Goal: Task Accomplishment & Management: Complete application form

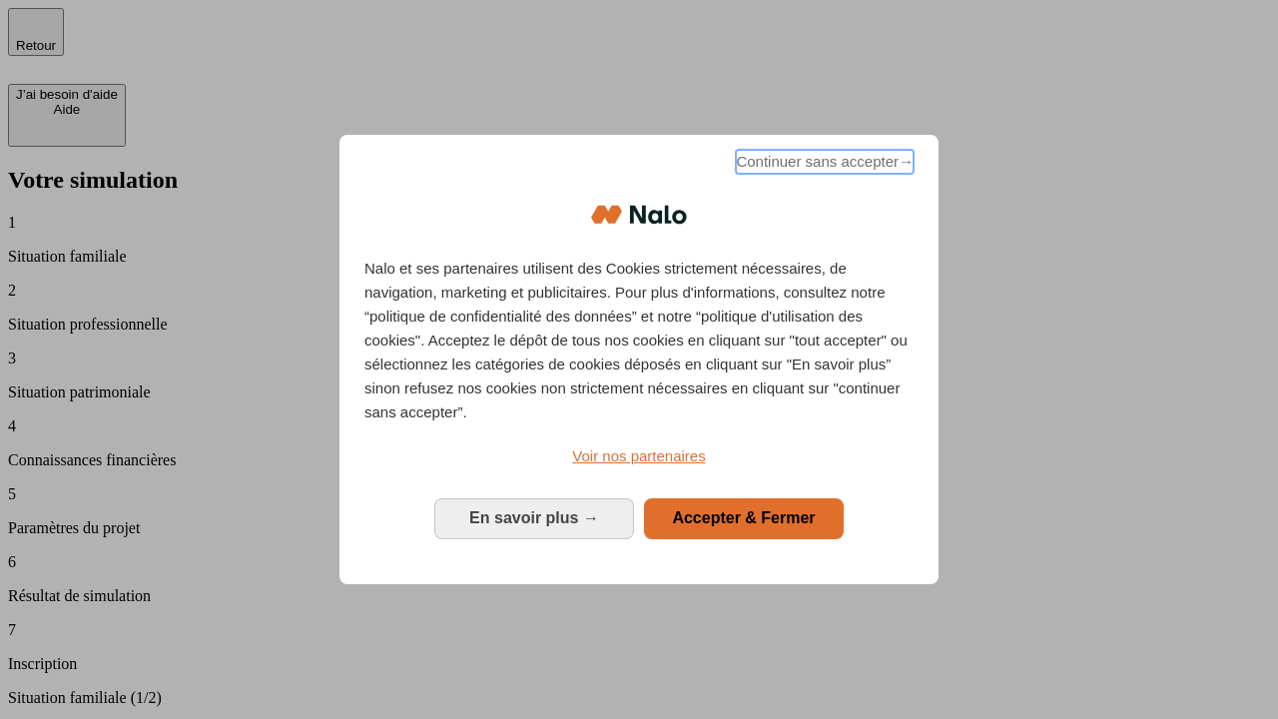
click at [823, 165] on span "Continuer sans accepter →" at bounding box center [825, 162] width 178 height 24
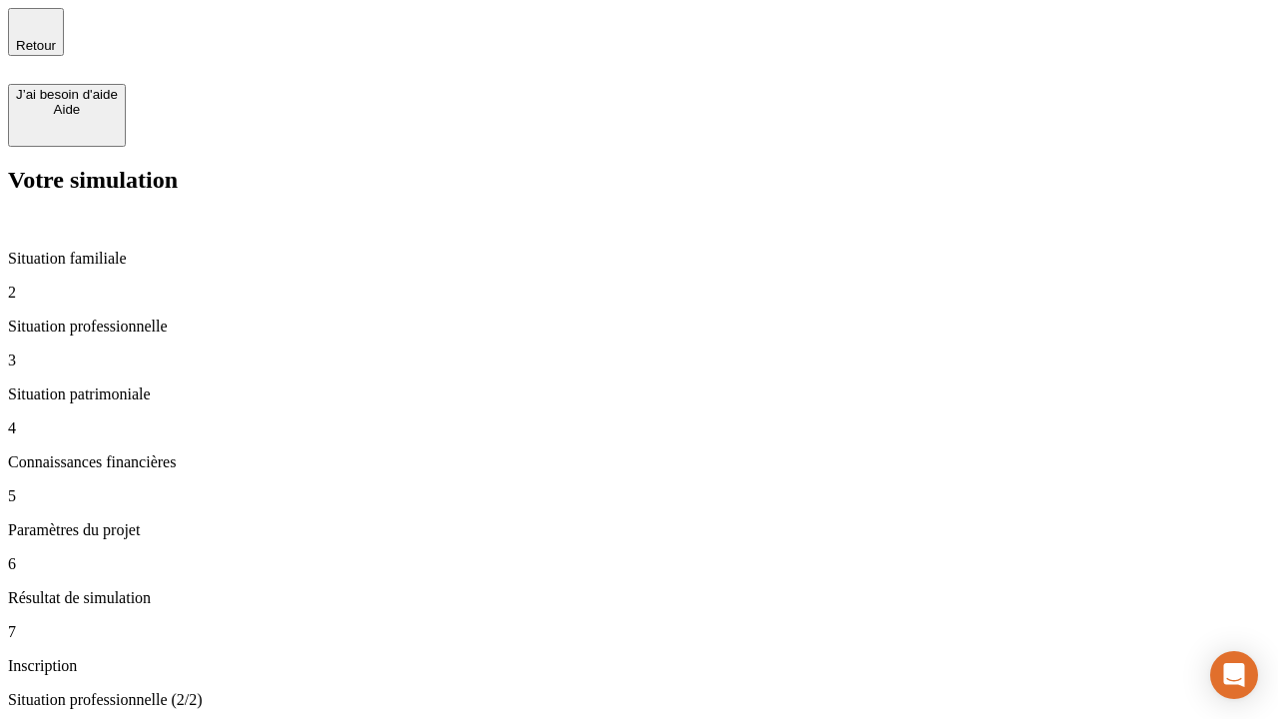
type input "30 000"
type input "40 000"
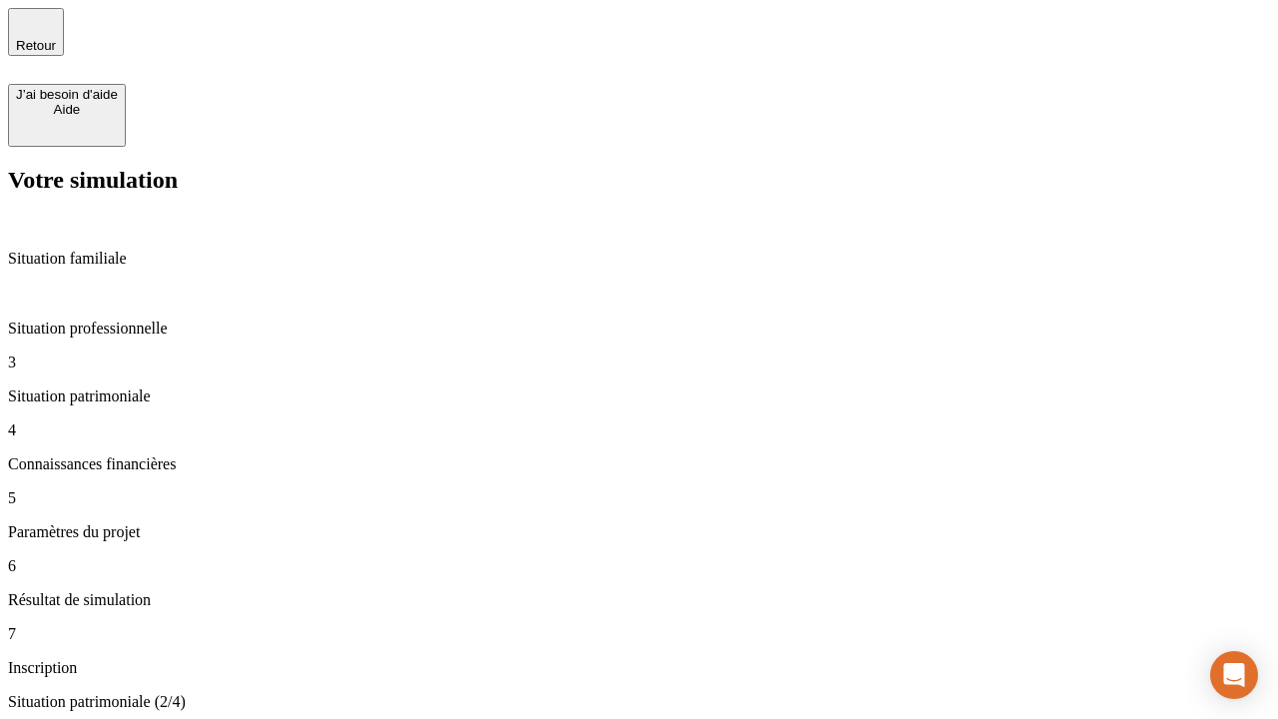
type input "1 100"
type input "20"
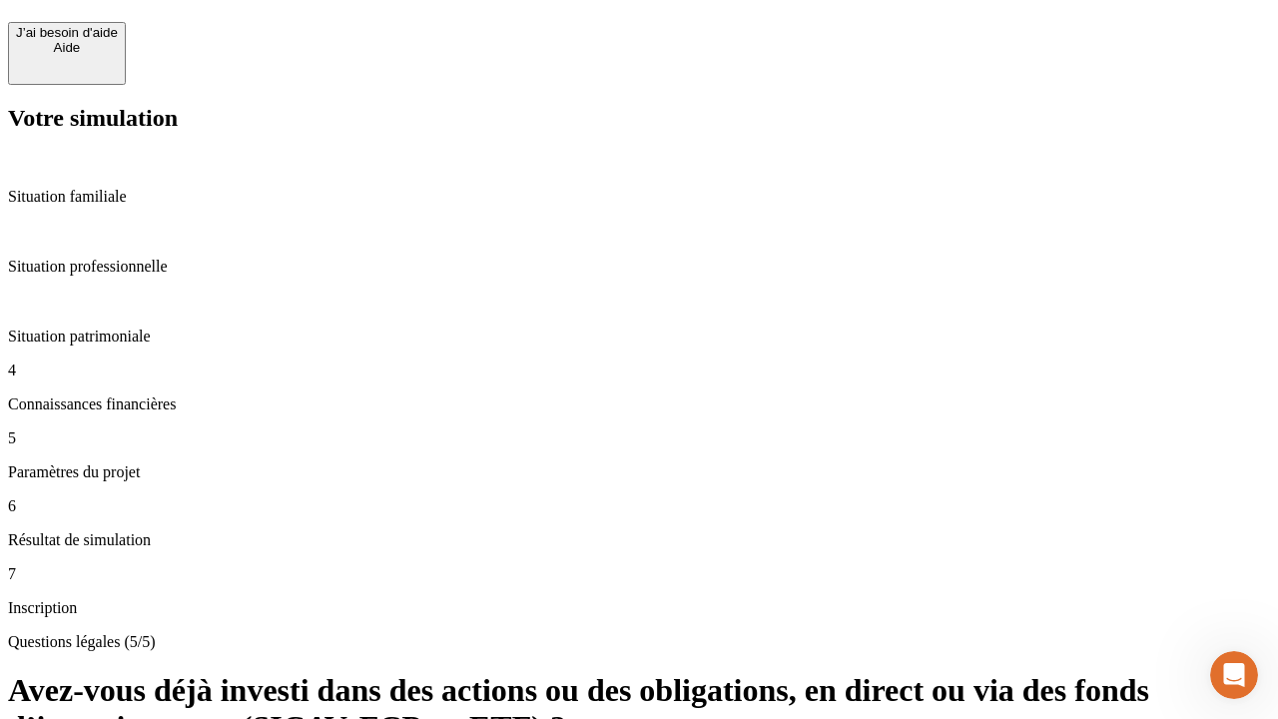
scroll to position [48, 0]
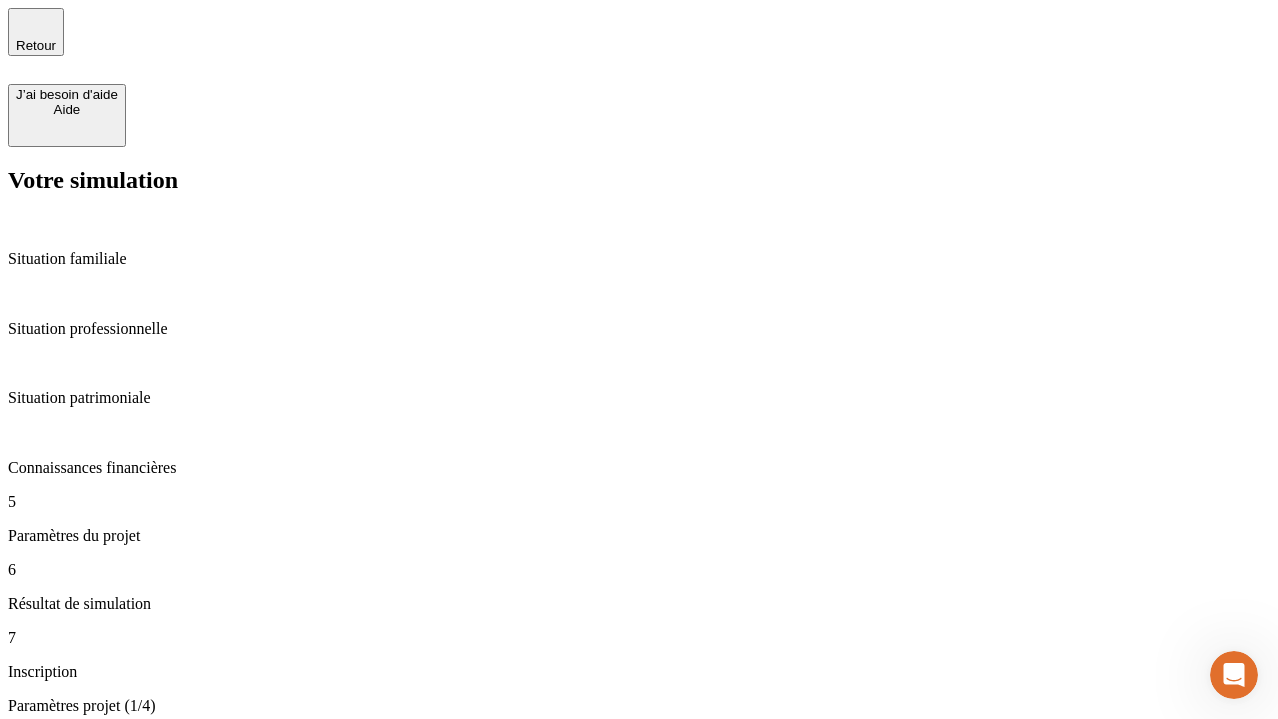
type input "40"
type input "62"
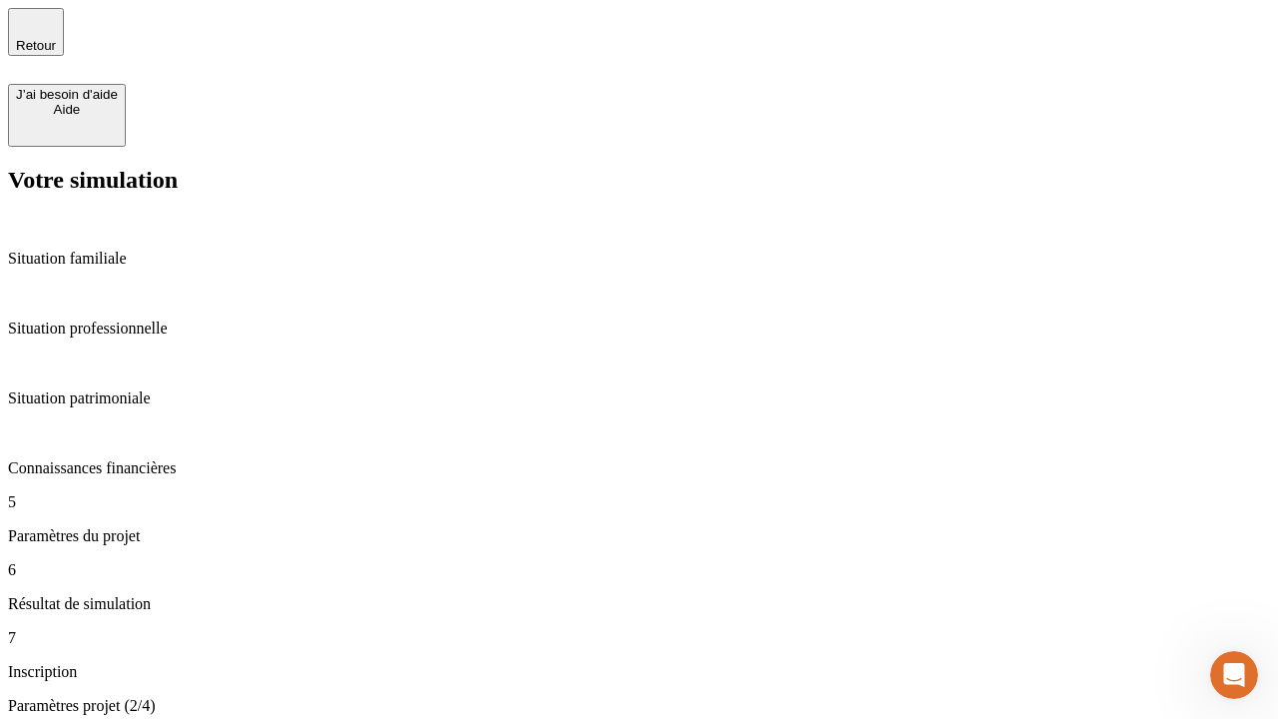
type input "50 000"
type input "640"
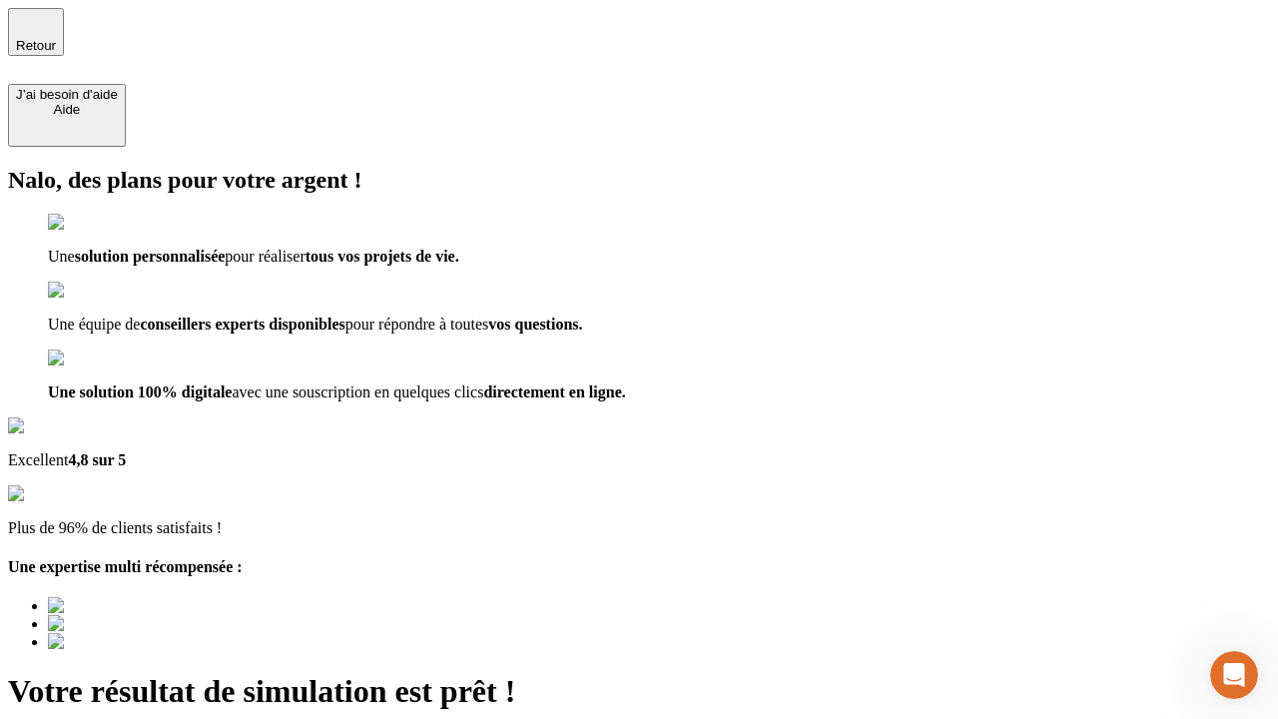
type input "[EMAIL_ADDRESS][DOMAIN_NAME]"
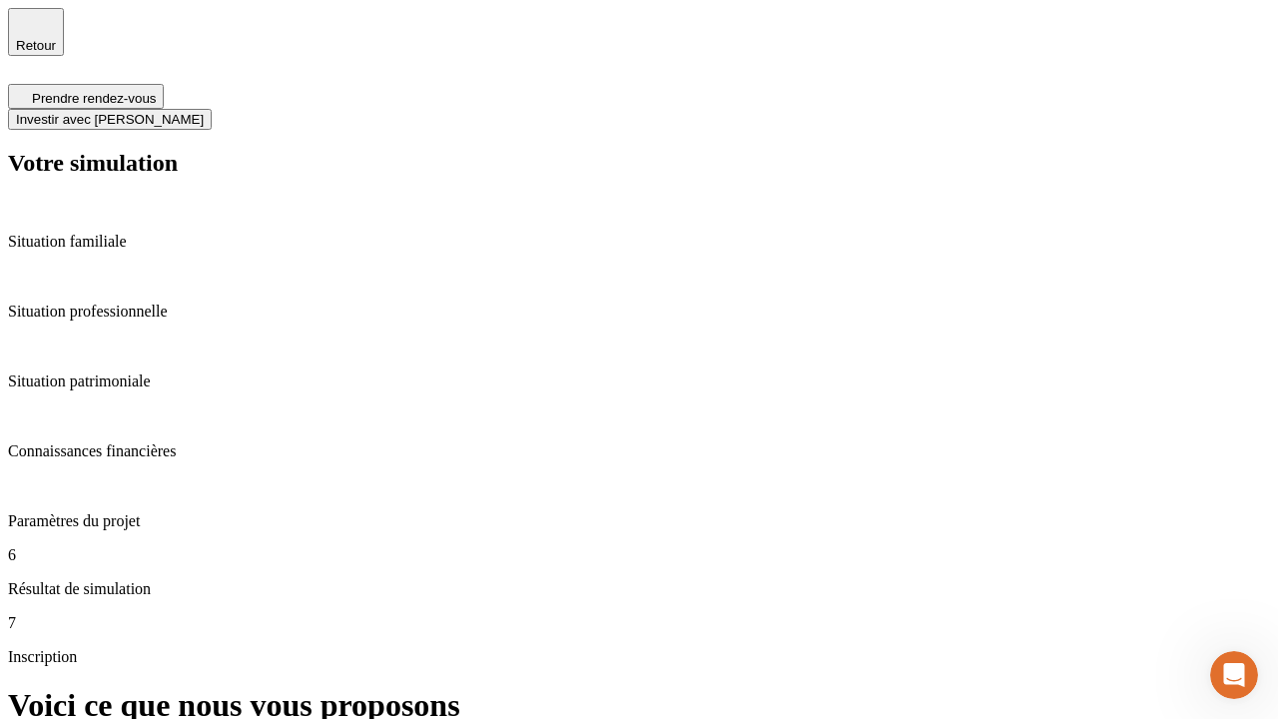
click at [204, 112] on span "Investir avec [PERSON_NAME]" at bounding box center [110, 119] width 188 height 15
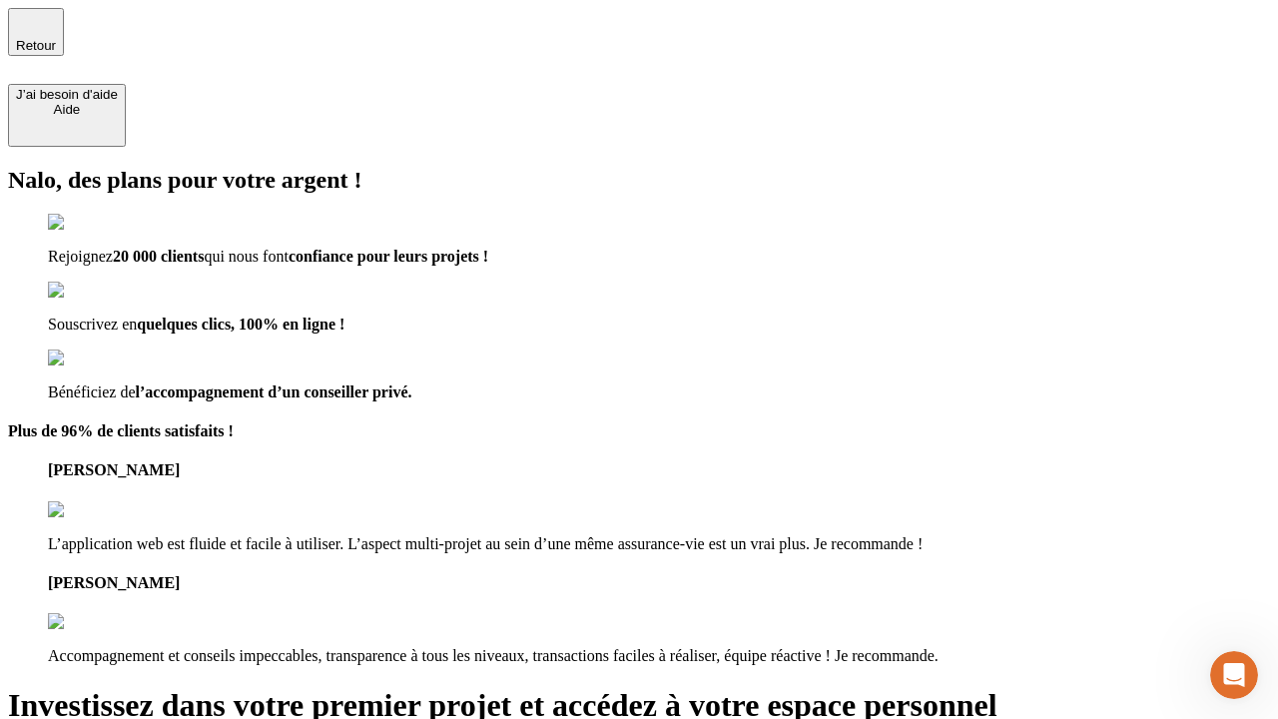
type input "[PERSON_NAME][EMAIL_ADDRESS][DOMAIN_NAME]"
